Goal: Information Seeking & Learning: Understand process/instructions

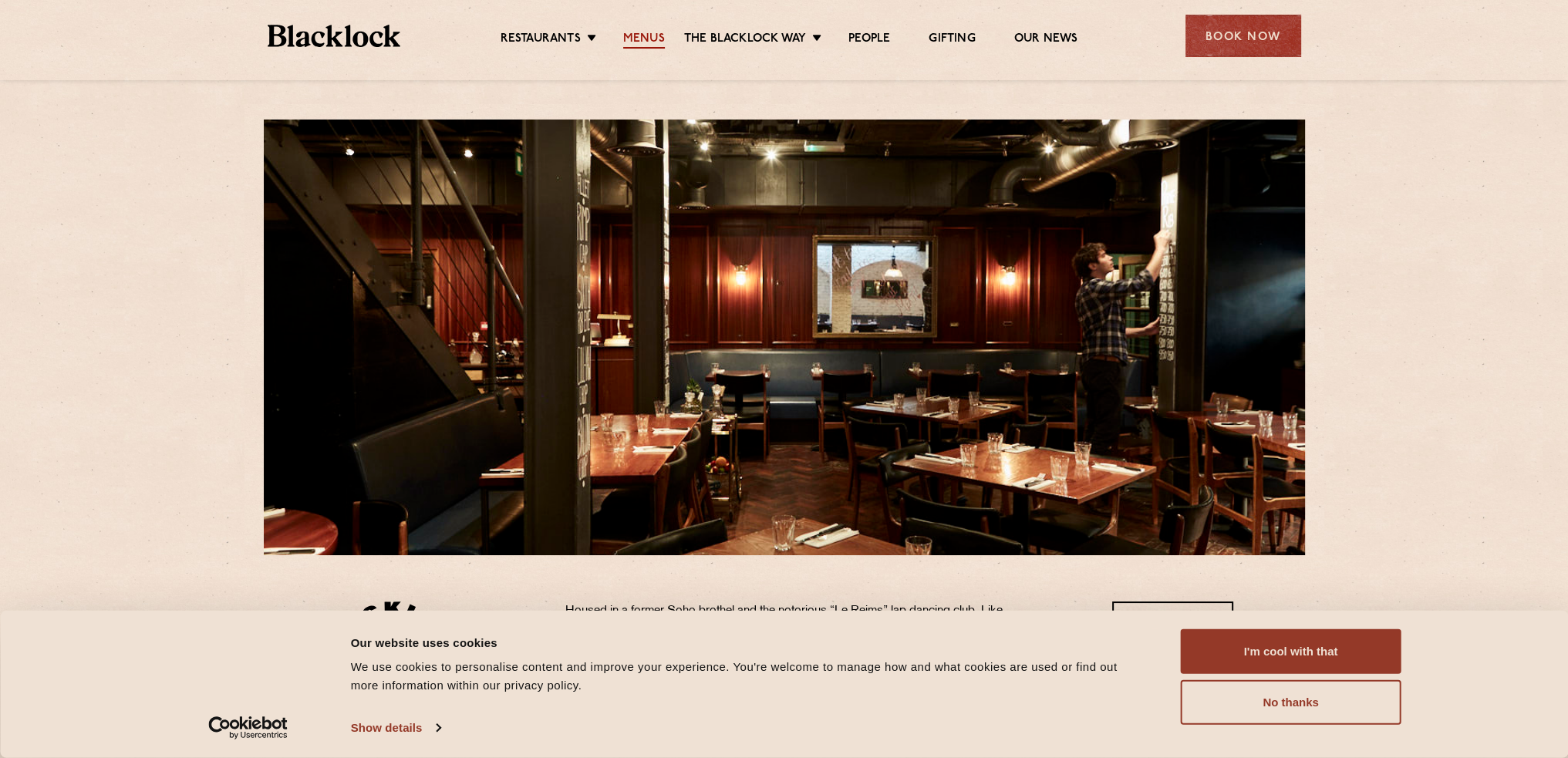
click at [645, 35] on link "Menus" at bounding box center [644, 40] width 42 height 17
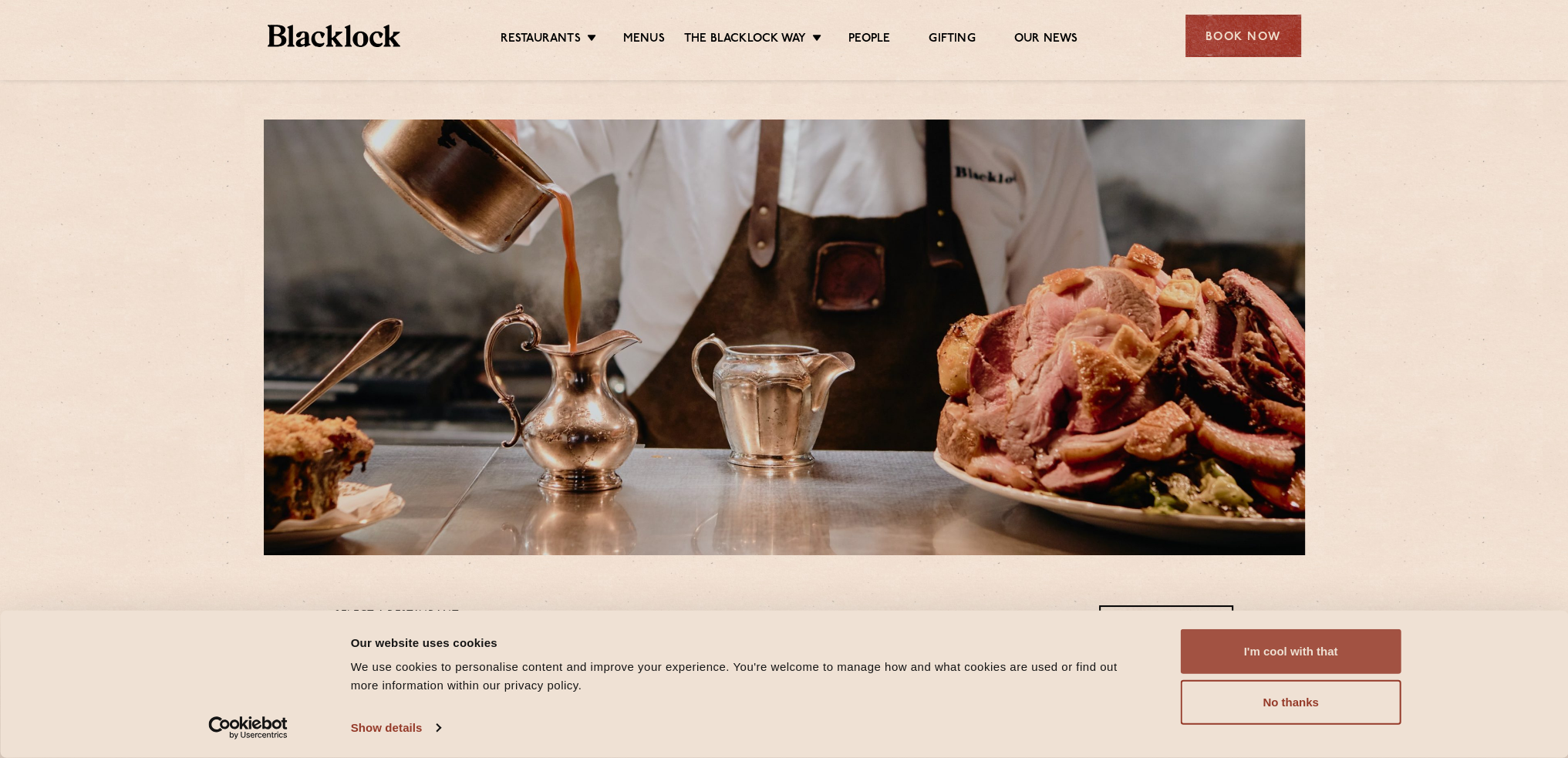
click at [1282, 649] on button "I'm cool with that" at bounding box center [1291, 652] width 220 height 45
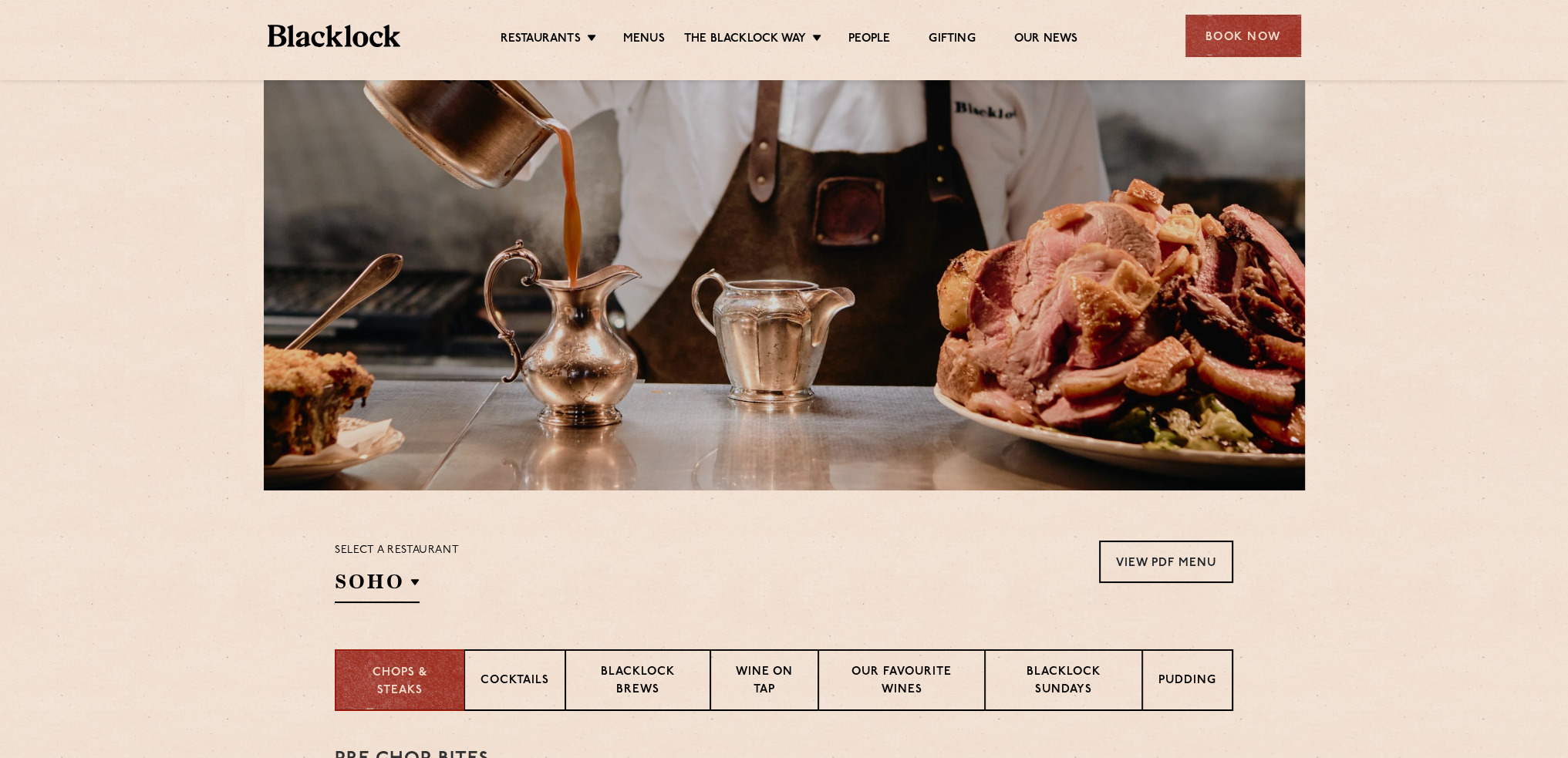
scroll to position [309, 0]
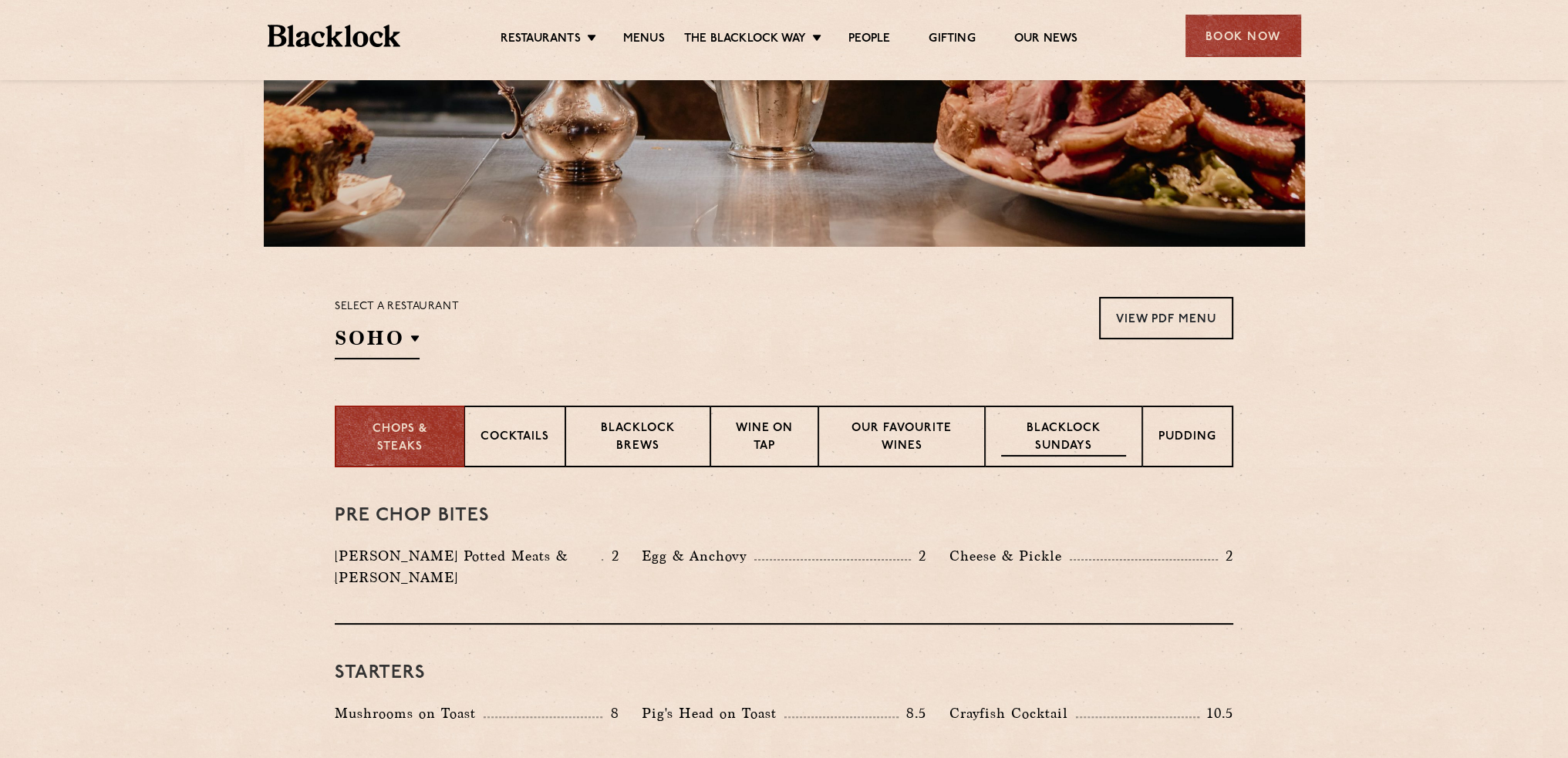
click at [1066, 442] on p "Blacklock Sundays" at bounding box center [1064, 437] width 125 height 36
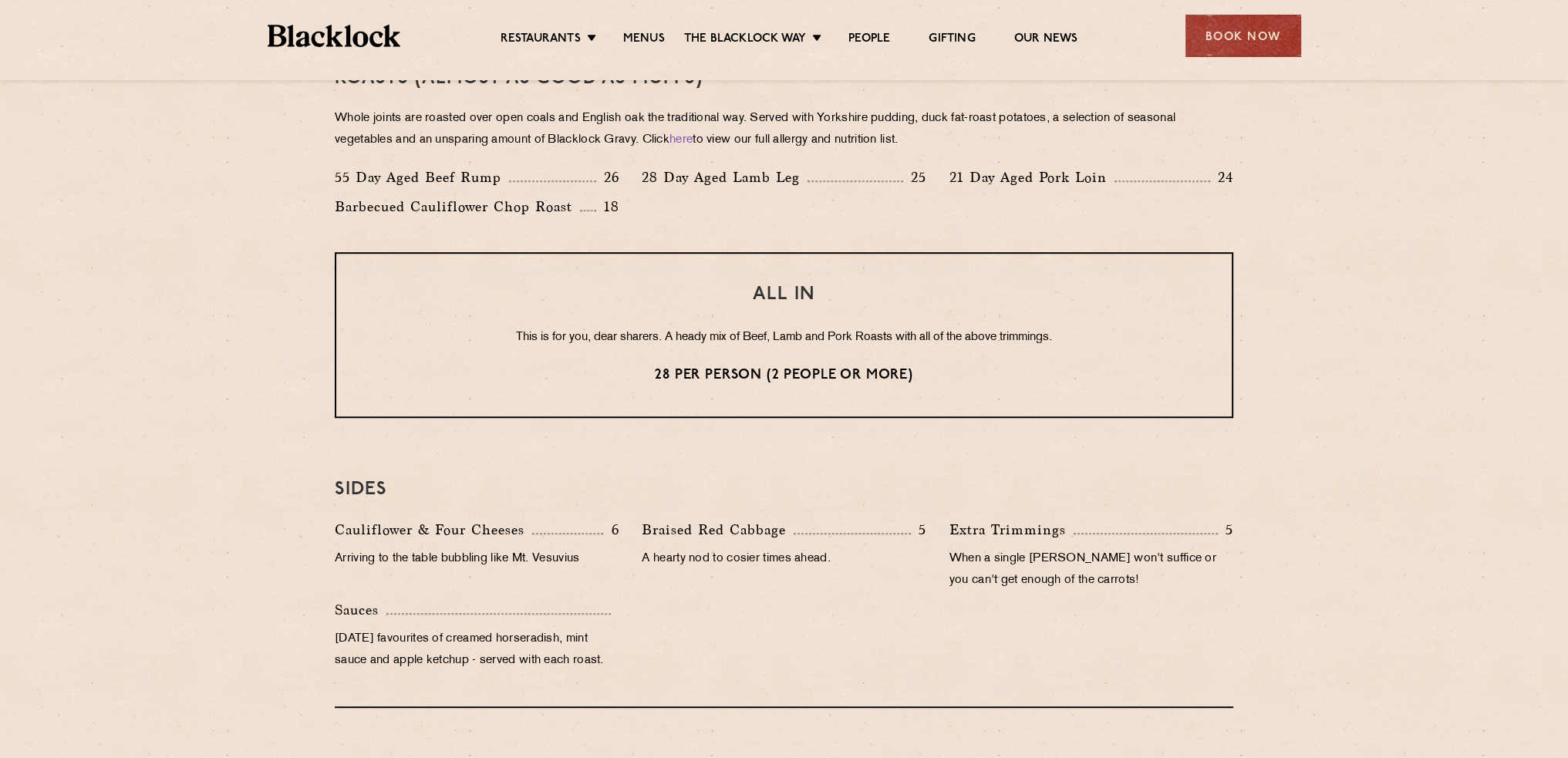
scroll to position [1157, 0]
